Goal: Task Accomplishment & Management: Manage account settings

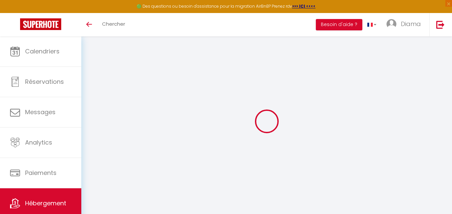
scroll to position [36, 0]
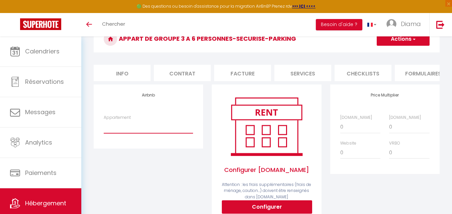
click at [170, 131] on select "Business or Family Travel Appart with Elevator - [EMAIL_ADDRESS][DOMAIN_NAME] P…" at bounding box center [148, 127] width 89 height 13
select select "7845-1526909212715349435"
click at [104, 126] on select "Business or Family Travel Appart with Elevator - [EMAIL_ADDRESS][DOMAIN_NAME] P…" at bounding box center [148, 127] width 89 height 13
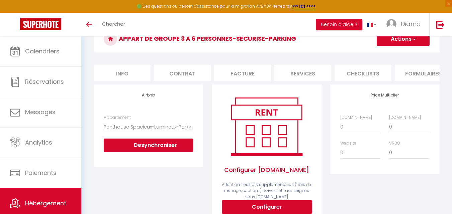
click at [413, 39] on span "button" at bounding box center [413, 39] width 4 height 7
click at [401, 51] on link "Enregistrer" at bounding box center [402, 54] width 53 height 9
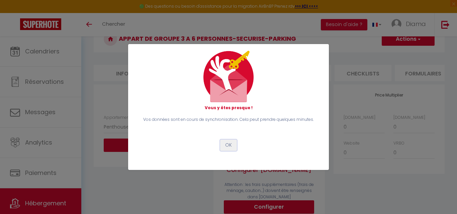
click at [232, 144] on button "OK" at bounding box center [228, 145] width 17 height 11
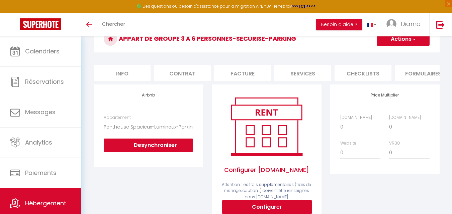
scroll to position [0, 0]
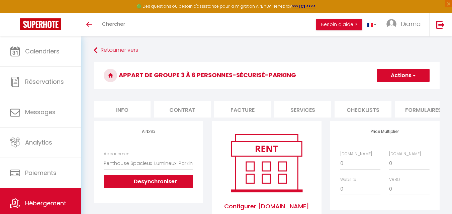
click at [397, 77] on button "Actions" at bounding box center [403, 75] width 53 height 13
click at [390, 89] on link "Enregistrer" at bounding box center [402, 90] width 53 height 9
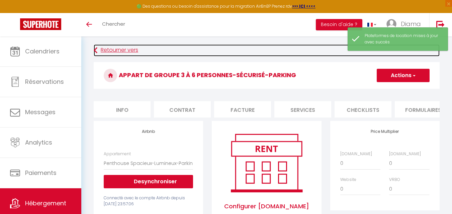
click at [109, 54] on link "Retourner vers" at bounding box center [267, 50] width 346 height 12
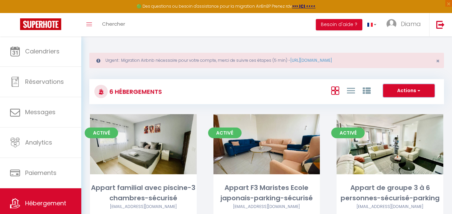
click at [398, 87] on button "Actions" at bounding box center [409, 90] width 52 height 13
click at [398, 90] on button "Actions" at bounding box center [409, 90] width 52 height 13
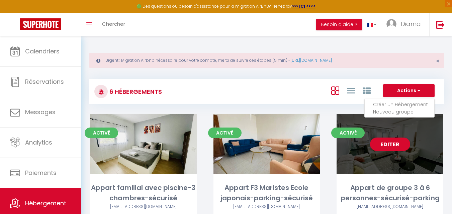
click at [397, 188] on div "Appart de groupe 3 à 6 personnes-sécurisé-parking" at bounding box center [389, 193] width 107 height 21
click at [396, 147] on link "Editer" at bounding box center [390, 144] width 40 height 13
select select "3"
select select "2"
select select "1"
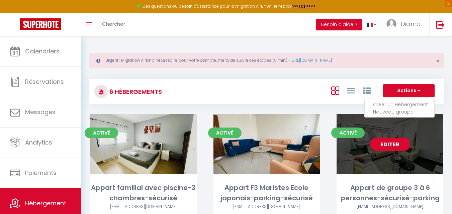
select select "1"
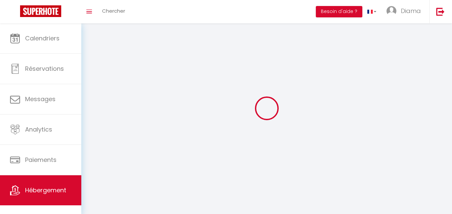
select select
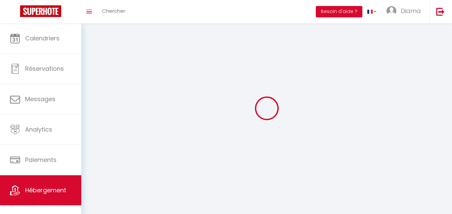
select select "1"
select select
checkbox input "false"
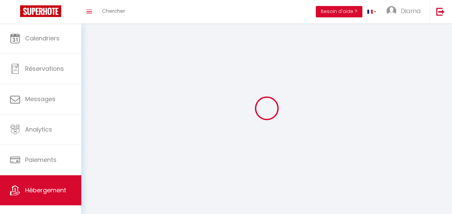
checkbox input "false"
select select "28"
select select
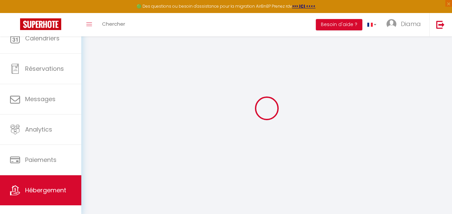
select select
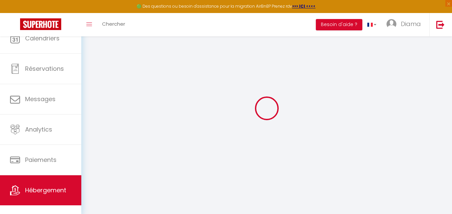
select select
checkbox input "false"
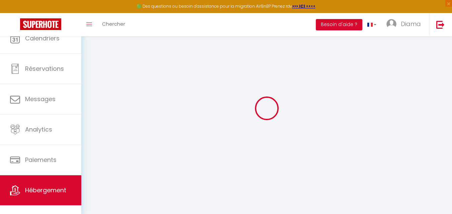
select select
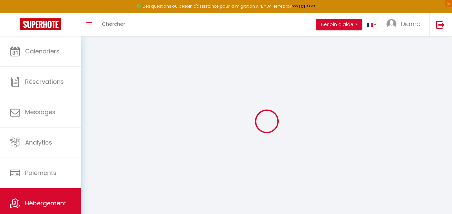
select select
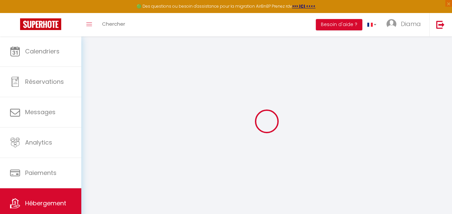
select select
checkbox input "false"
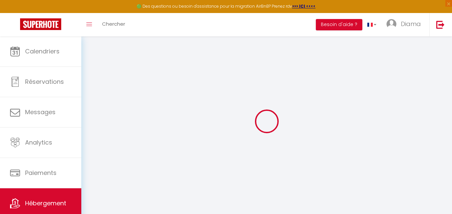
select select
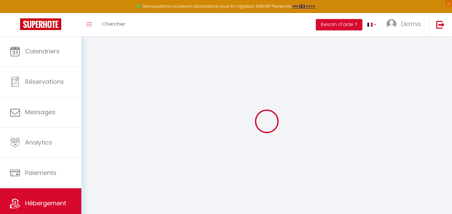
select select
checkbox input "false"
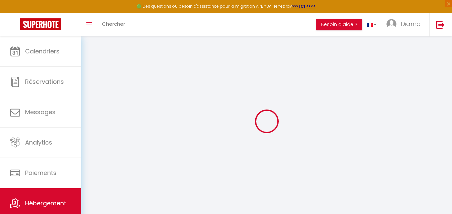
checkbox input "false"
select select
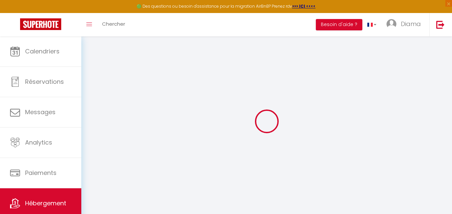
select select
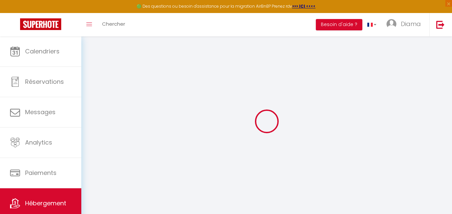
checkbox input "false"
select select
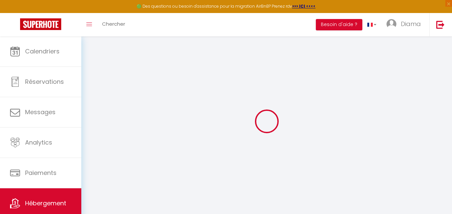
select select
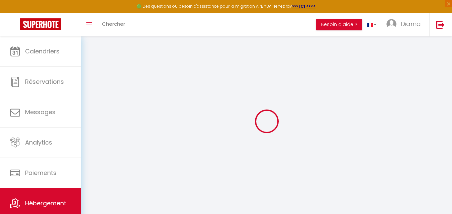
select select
checkbox input "false"
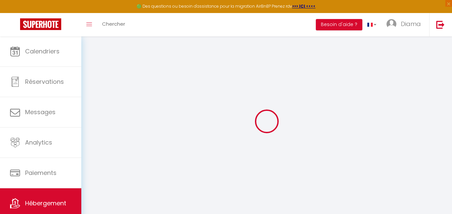
checkbox input "false"
select select
type input "Appart de groupe 3 à 6 personnes-sécurisé-parking"
type input "Diama"
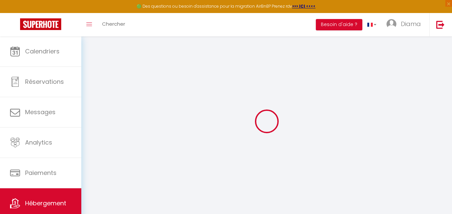
type input "Seck"
type input "liberté 6 extension"
type input "11000"
type input "[GEOGRAPHIC_DATA]"
select select "6"
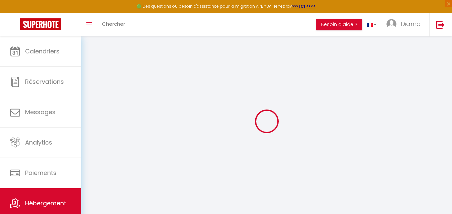
select select "3"
select select "4"
type input "130"
type input "20"
select select
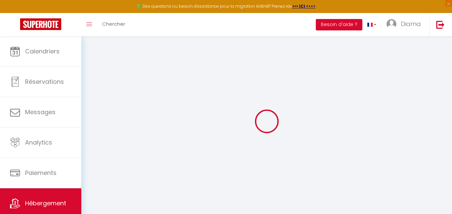
select select
type input "Sacré-coeur 1"
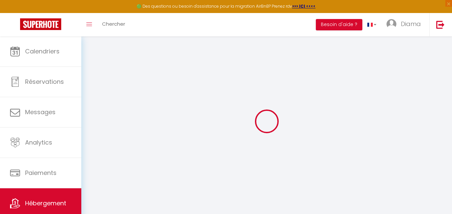
type input "11500"
type input "[GEOGRAPHIC_DATA]"
select select "190"
type input "[EMAIL_ADDRESS][DOMAIN_NAME]"
select select
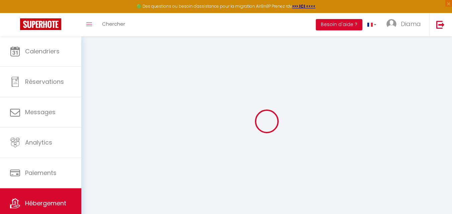
checkbox input "false"
select select
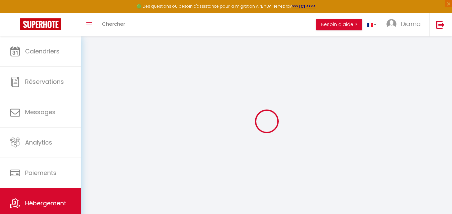
select select
type input "0"
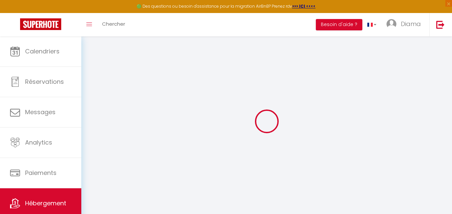
select select
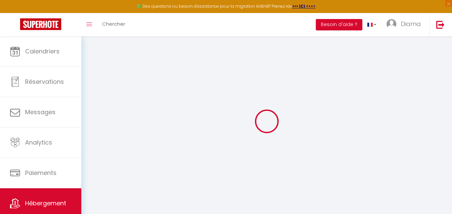
select select
checkbox input "false"
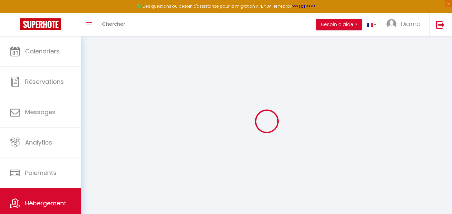
select select
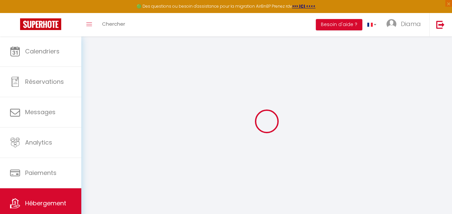
select select
checkbox input "false"
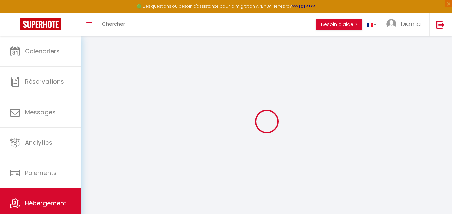
select select
checkbox input "false"
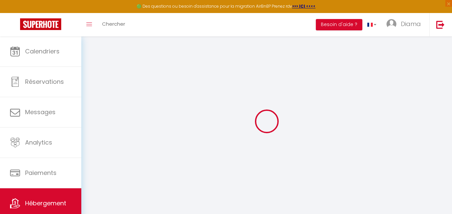
select select "12:00"
select select
select select "11:45"
select select "30"
select select "120"
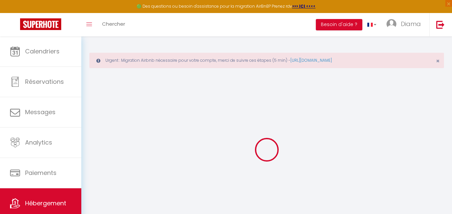
select select
checkbox input "false"
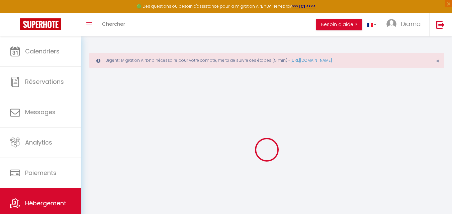
checkbox input "false"
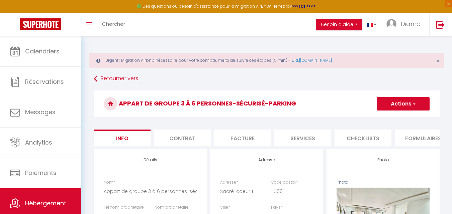
select select
checkbox input "false"
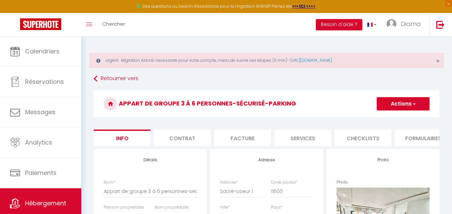
checkbox input "false"
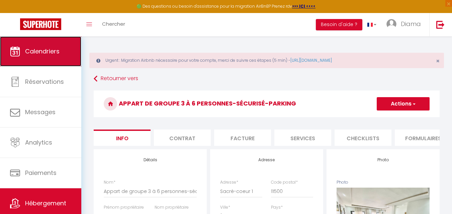
click at [44, 57] on link "Calendriers" at bounding box center [40, 51] width 81 height 30
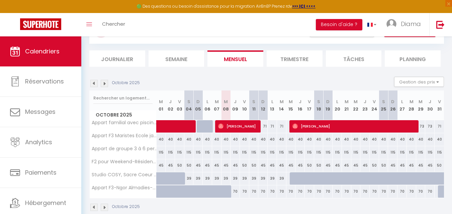
scroll to position [73, 0]
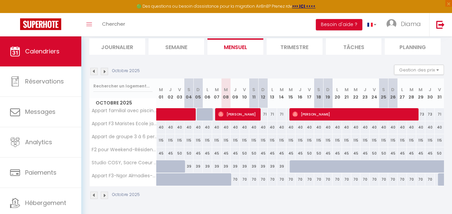
click at [161, 140] on div "115" at bounding box center [161, 140] width 9 height 12
type input "115"
type input "Mer 01 Octobre 2025"
type input "Jeu 02 Octobre 2025"
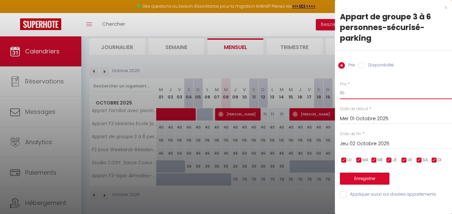
click at [348, 95] on input "115" at bounding box center [396, 93] width 112 height 12
click at [359, 180] on button "Enregistrer" at bounding box center [365, 179] width 50 height 12
